Goal: Task Accomplishment & Management: Check status

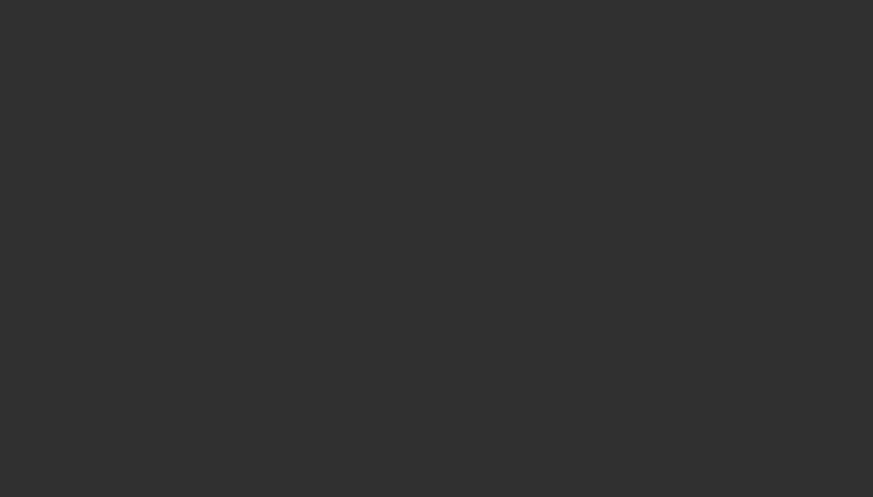
click at [532, 1] on div at bounding box center [436, 248] width 873 height 497
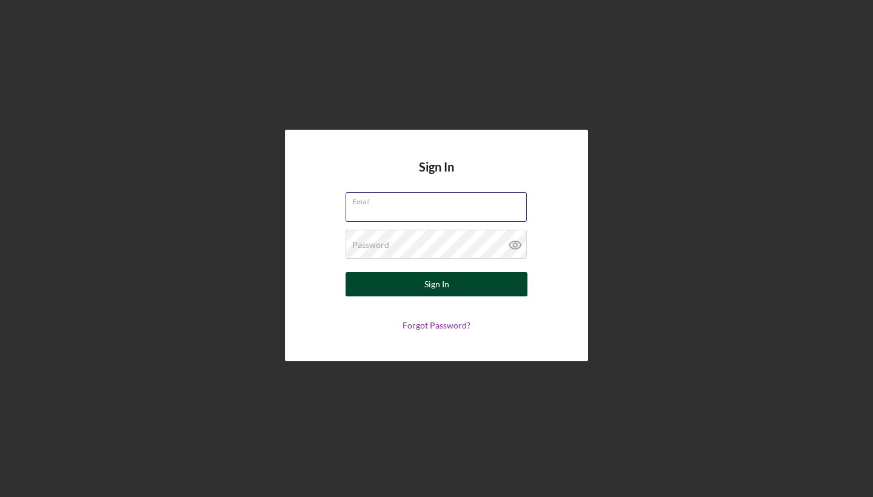
type input "citlalihuerta@yahoo.com"
click at [405, 290] on button "Sign In" at bounding box center [437, 284] width 182 height 24
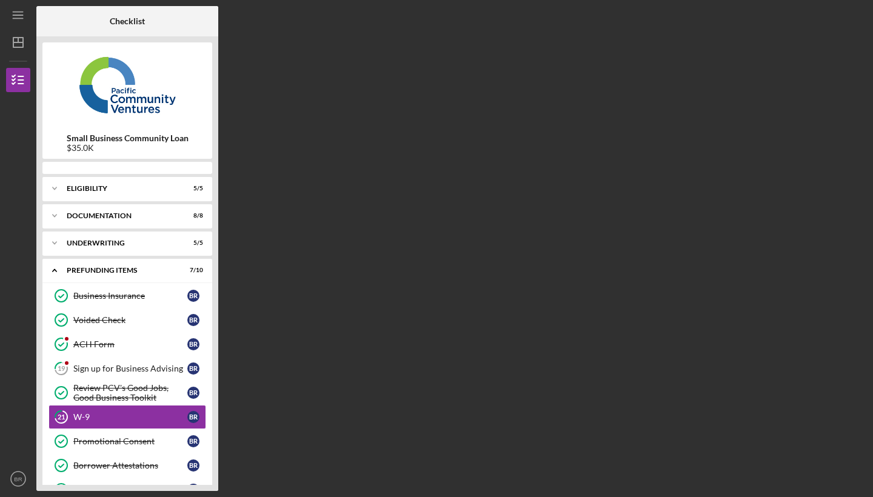
scroll to position [53, 0]
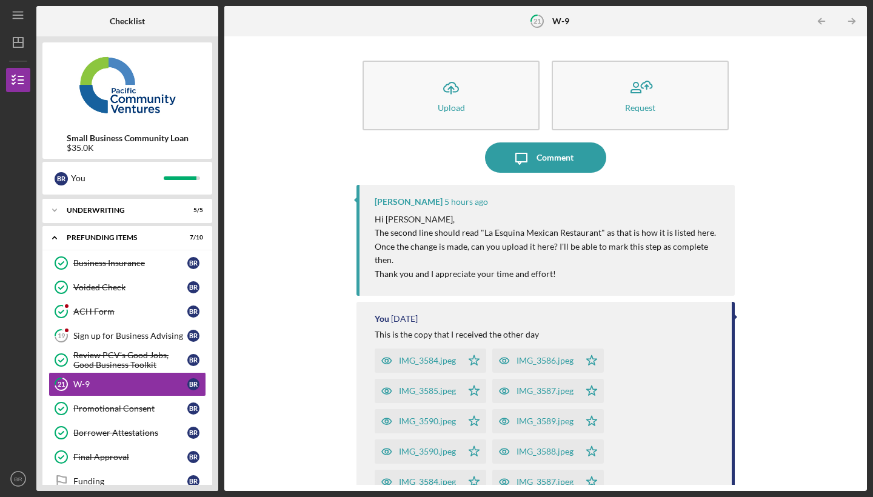
click at [312, 165] on div "Icon/Upload Upload Request Icon/Message Comment Stephanie Simotas 5 hours ago H…" at bounding box center [545, 263] width 631 height 443
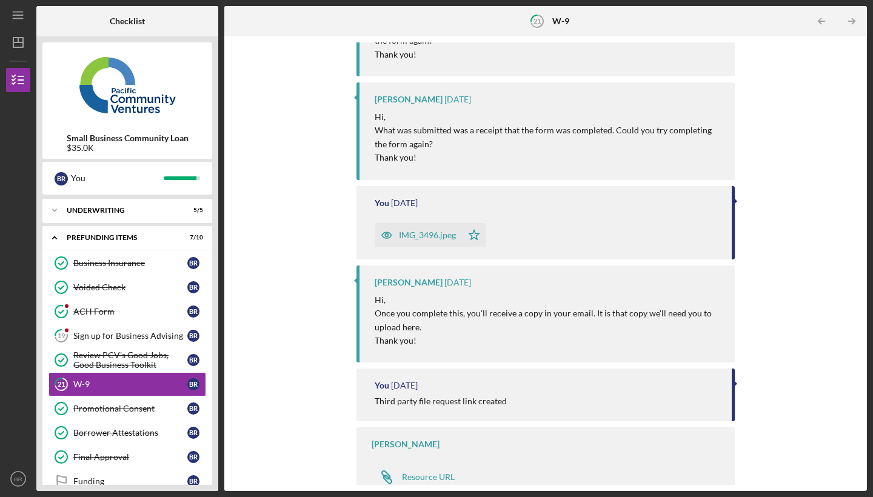
scroll to position [594, 0]
click at [443, 475] on div "Resource URL" at bounding box center [428, 478] width 53 height 10
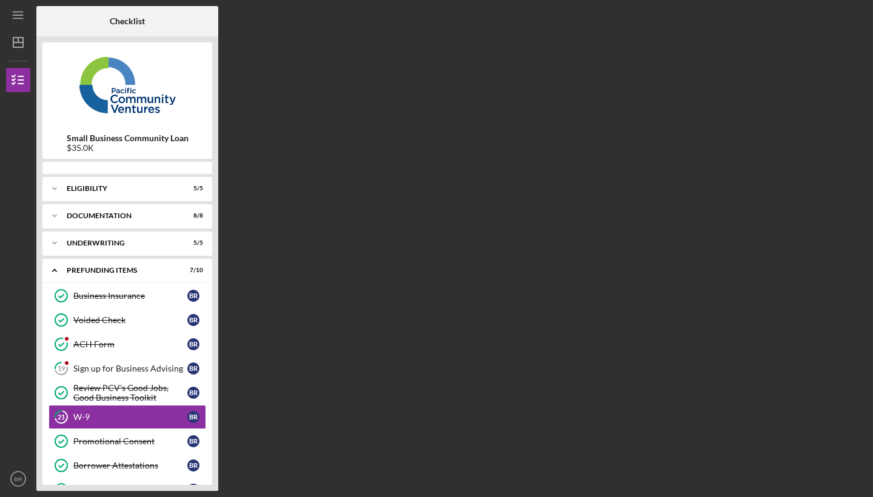
scroll to position [53, 0]
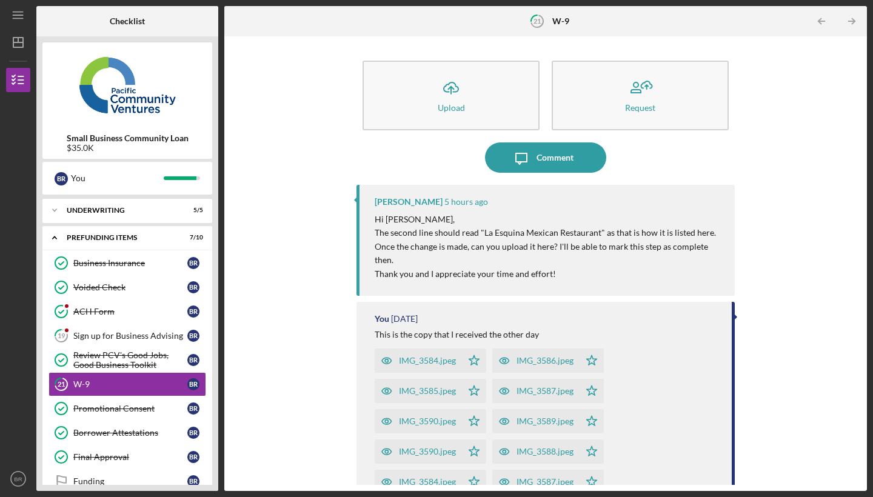
click at [770, 330] on div "Icon/Upload Upload Request Icon/Message Comment Stephanie Simotas 5 hours ago H…" at bounding box center [545, 263] width 631 height 443
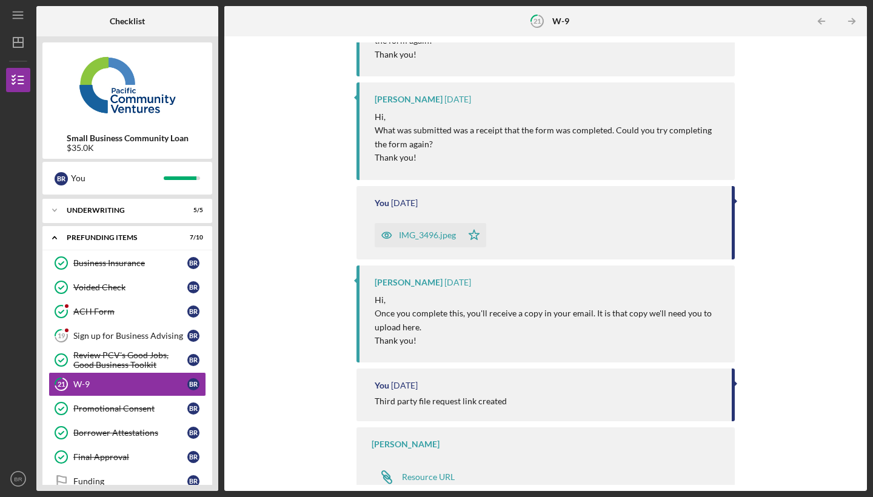
scroll to position [594, 0]
click at [423, 473] on div "Resource URL" at bounding box center [428, 478] width 53 height 10
